Goal: Find specific page/section: Find specific page/section

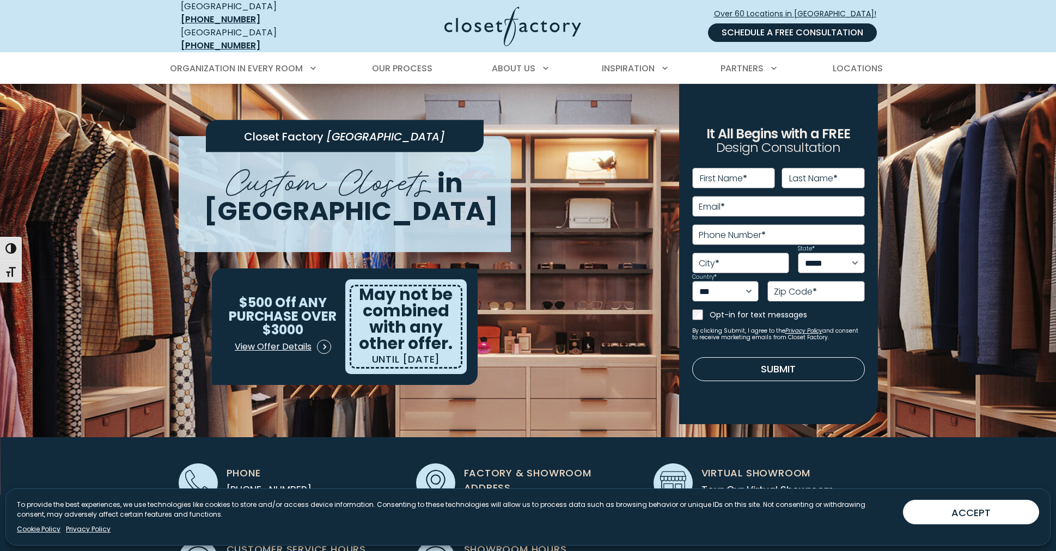
click at [762, 28] on link "Schedule a Free Consultation" at bounding box center [792, 32] width 169 height 19
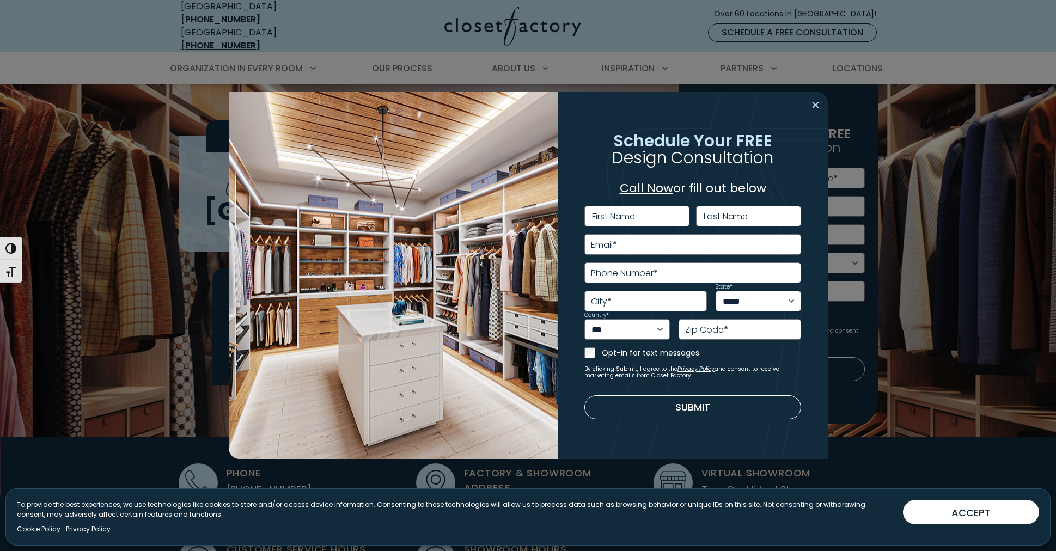
click at [814, 104] on button "Close modal" at bounding box center [815, 104] width 16 height 17
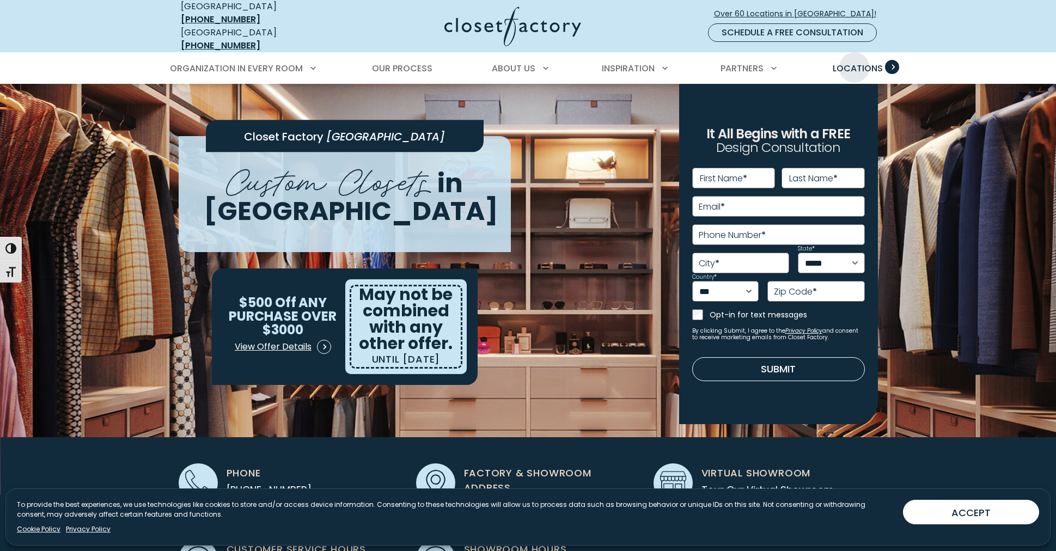
click at [854, 62] on span "Locations" at bounding box center [857, 68] width 50 height 13
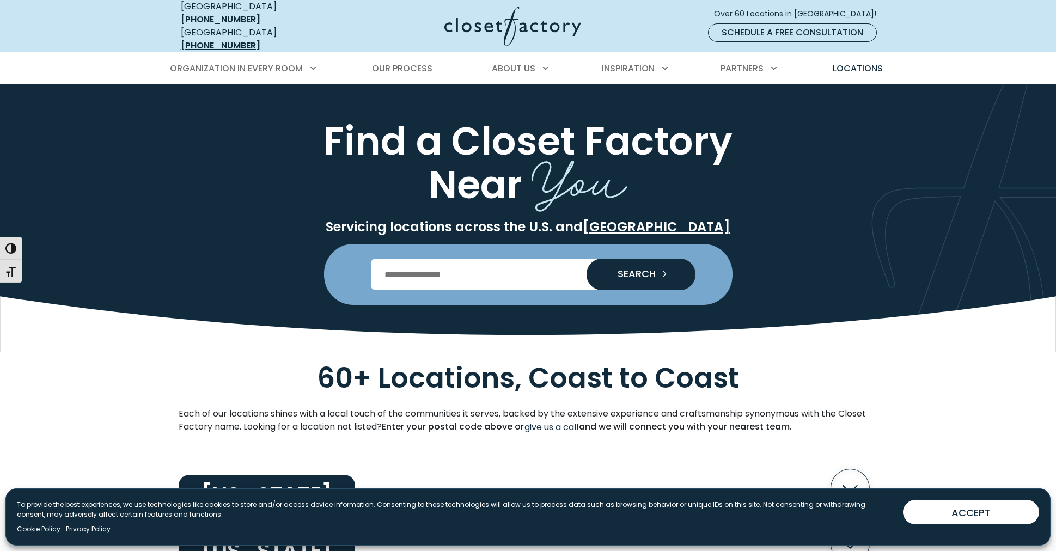
click at [393, 269] on input "Enter Postal Code" at bounding box center [527, 274] width 313 height 30
type input "*****"
click at [586, 259] on button "SEARCH" at bounding box center [640, 275] width 109 height 32
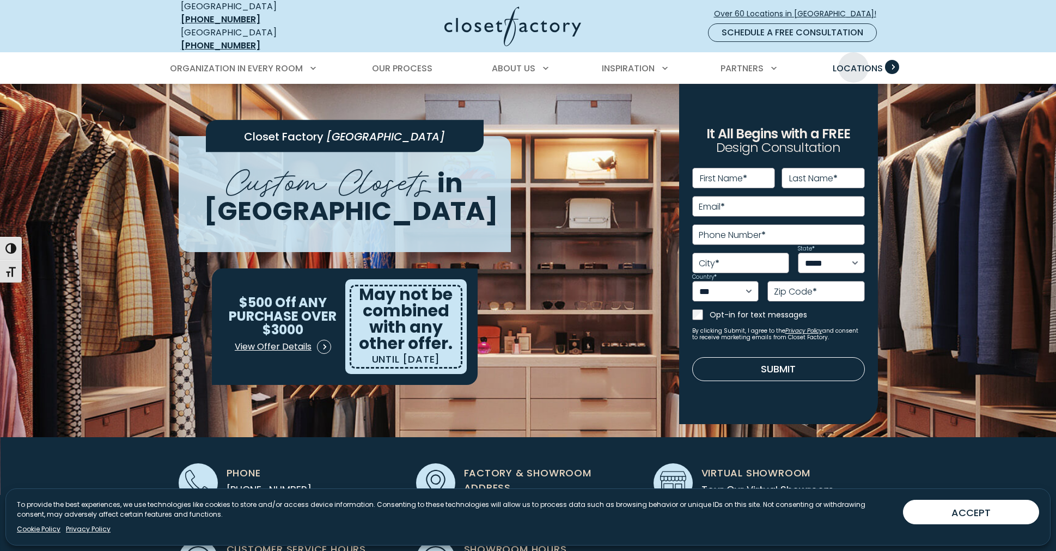
click at [853, 62] on span "Locations" at bounding box center [857, 68] width 50 height 13
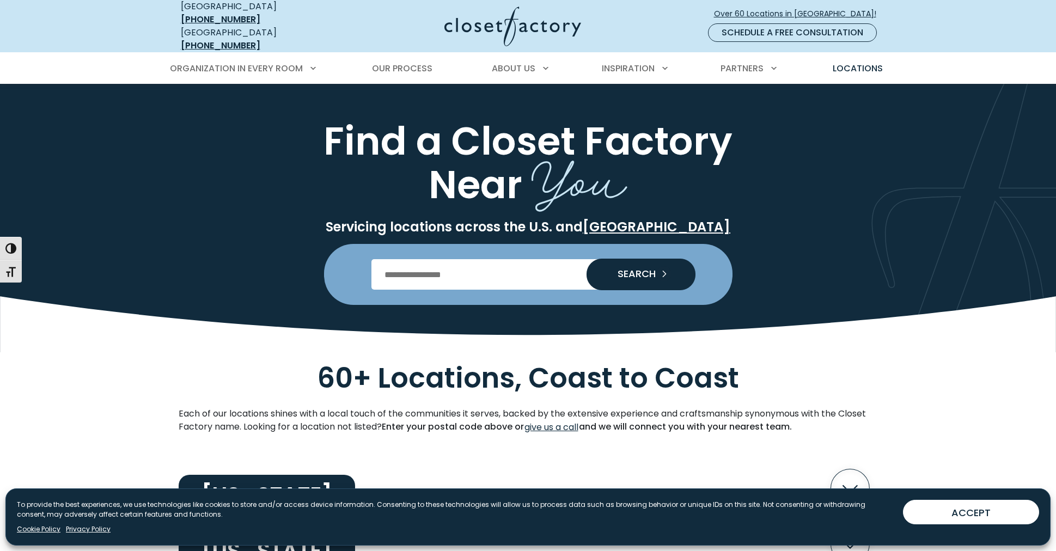
click at [499, 267] on input "Enter Postal Code" at bounding box center [527, 274] width 313 height 30
type input "*****"
click at [635, 269] on span "SEARCH" at bounding box center [632, 274] width 47 height 10
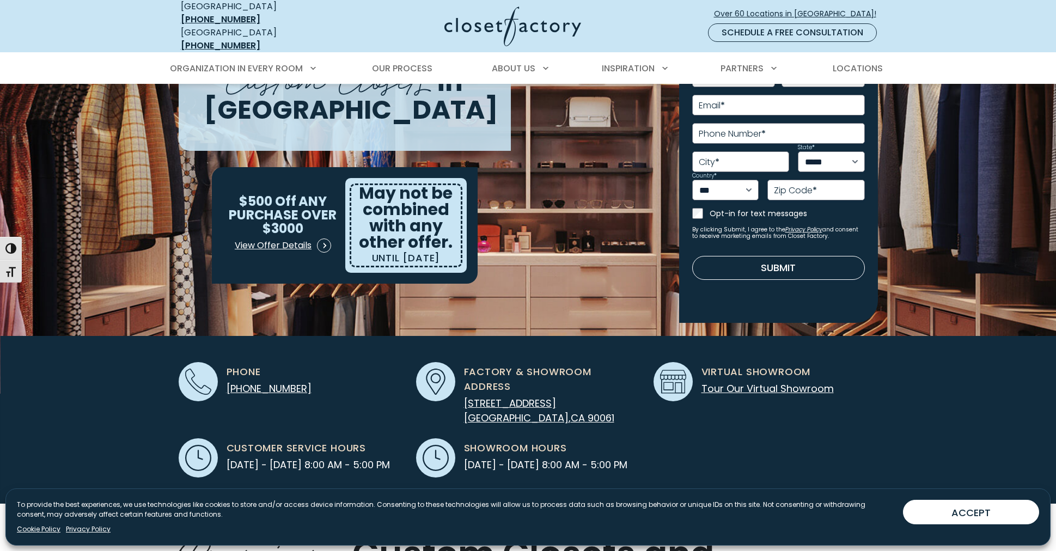
scroll to position [10, 0]
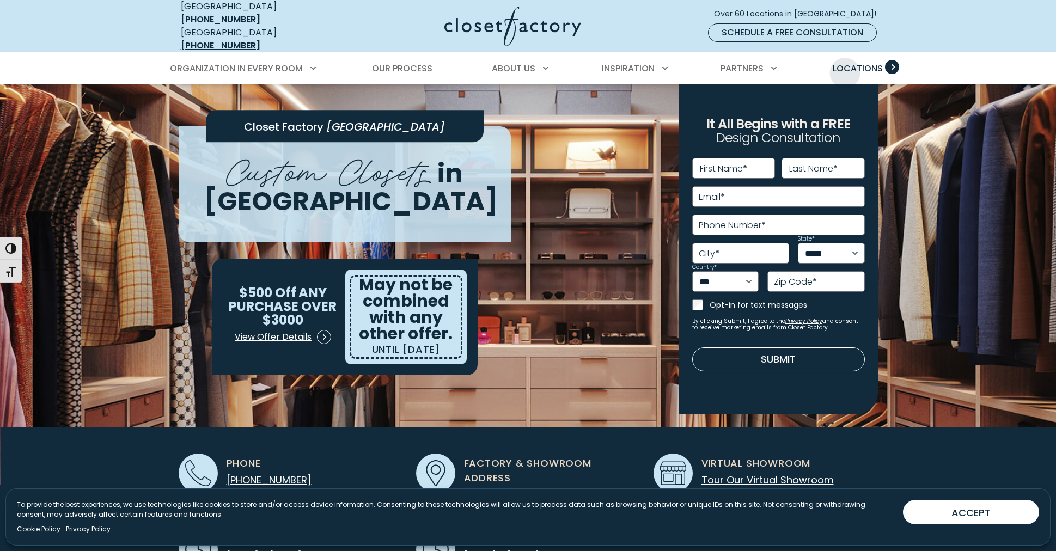
click at [845, 63] on span "Locations" at bounding box center [857, 68] width 50 height 13
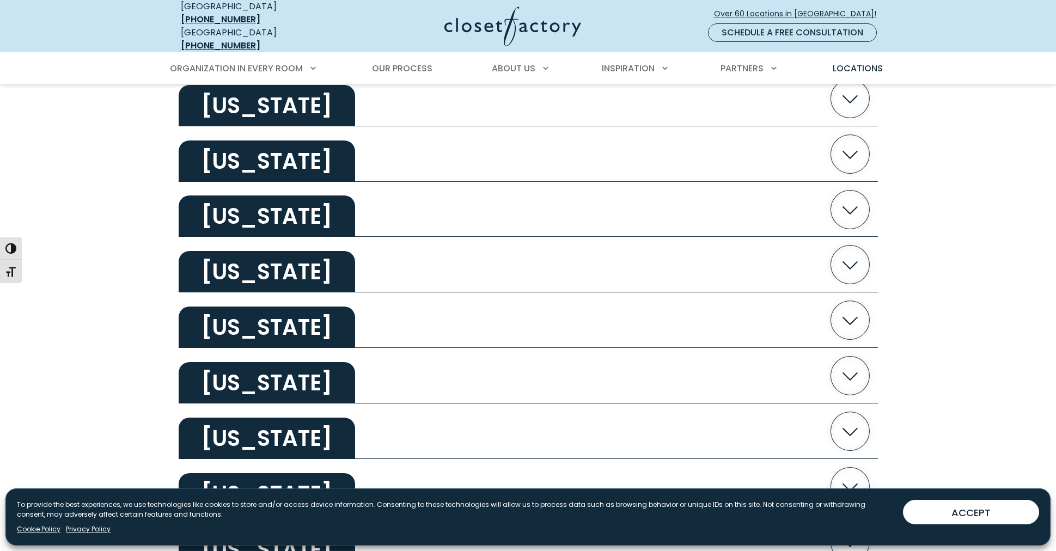
scroll to position [392, 0]
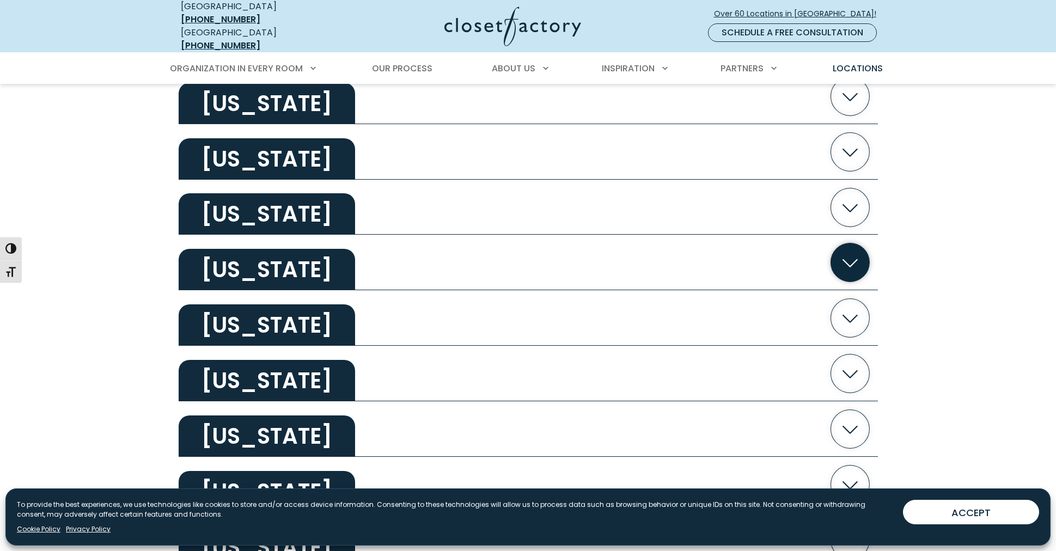
click at [282, 266] on h2 "[US_STATE]" at bounding box center [267, 269] width 176 height 41
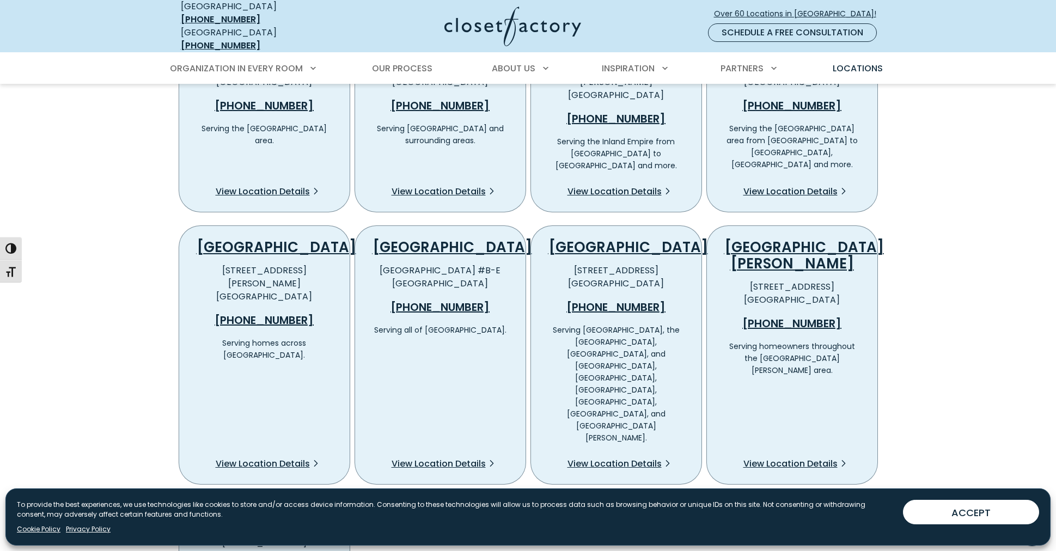
scroll to position [669, 0]
